Goal: Information Seeking & Learning: Check status

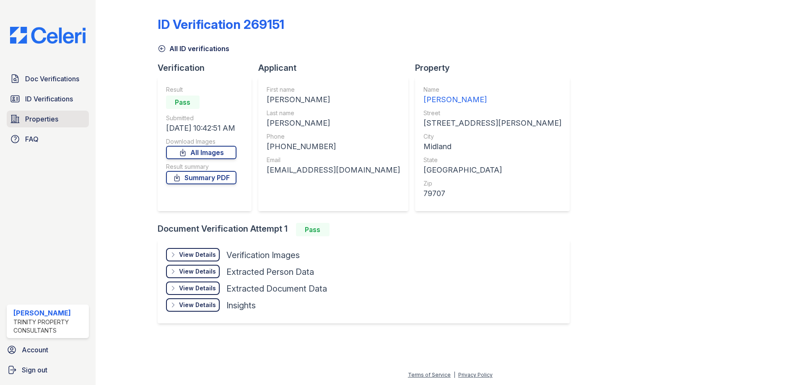
click at [37, 121] on span "Properties" at bounding box center [41, 119] width 33 height 10
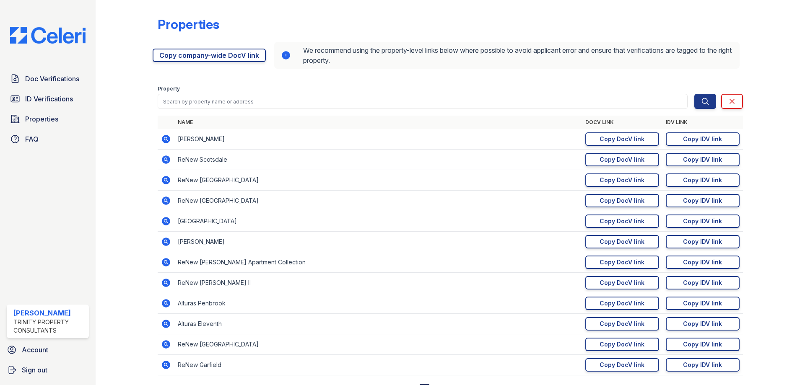
scroll to position [37, 0]
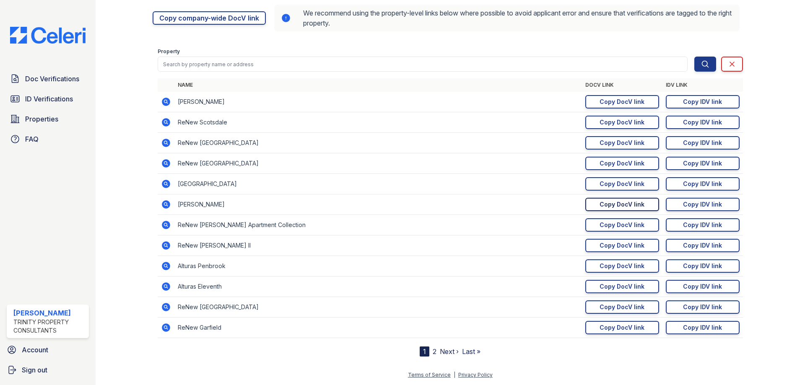
click at [624, 202] on div "Copy DocV link" at bounding box center [621, 204] width 45 height 8
click at [701, 206] on div "Copy IDV link" at bounding box center [702, 204] width 39 height 8
click at [41, 83] on span "Doc Verifications" at bounding box center [52, 79] width 54 height 10
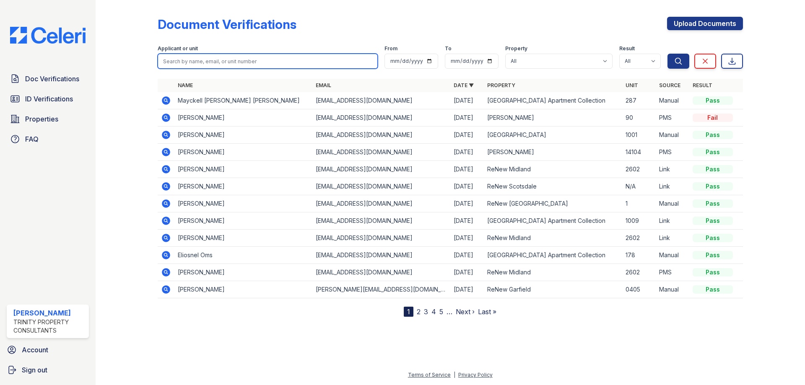
click at [197, 62] on input "search" at bounding box center [268, 61] width 220 height 15
type input "kaleb"
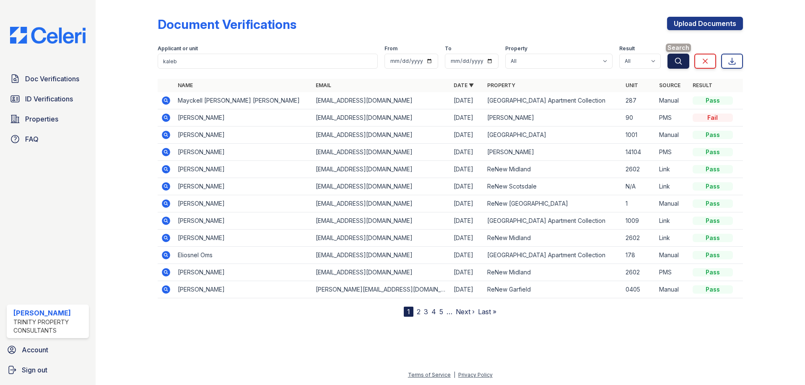
click at [676, 65] on icon "submit" at bounding box center [678, 61] width 8 height 8
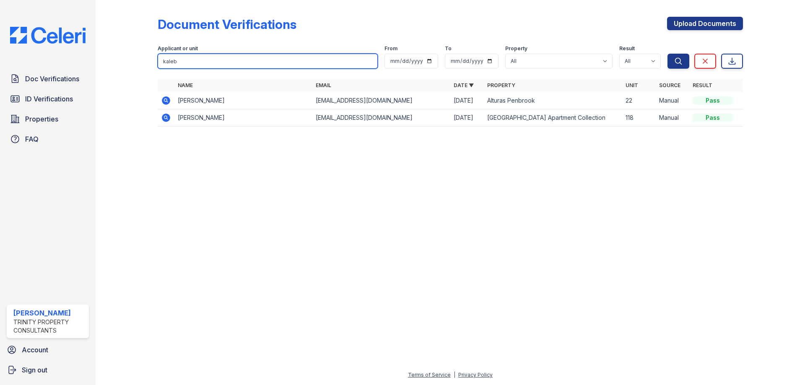
click at [195, 57] on input "kaleb" at bounding box center [268, 61] width 220 height 15
click at [194, 57] on input "kaleb" at bounding box center [268, 61] width 220 height 15
type input "[PERSON_NAME]"
click at [667, 54] on button "Search" at bounding box center [678, 61] width 22 height 15
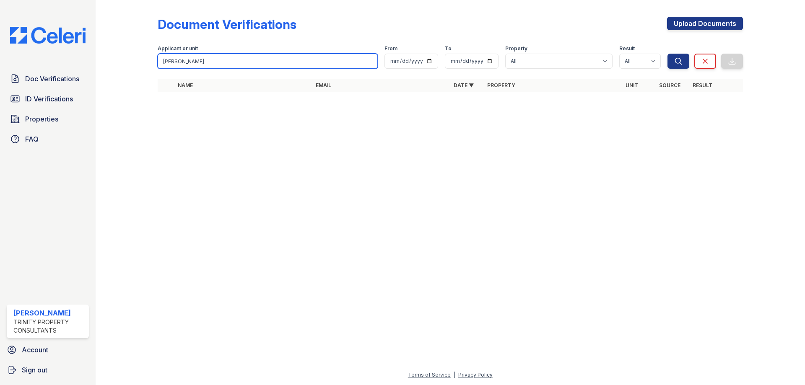
click at [368, 63] on input "[PERSON_NAME]" at bounding box center [268, 61] width 220 height 15
click at [370, 60] on input "[PERSON_NAME]" at bounding box center [268, 61] width 220 height 15
